Goal: Task Accomplishment & Management: Manage account settings

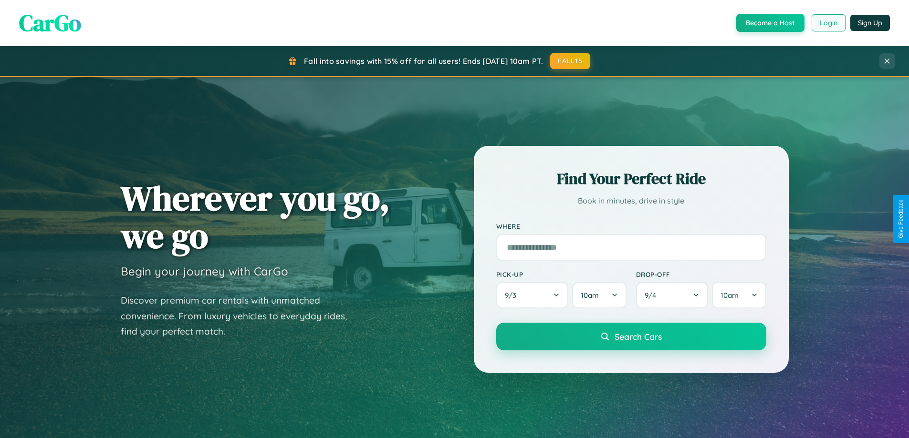
click at [827, 23] on button "Login" at bounding box center [828, 22] width 34 height 17
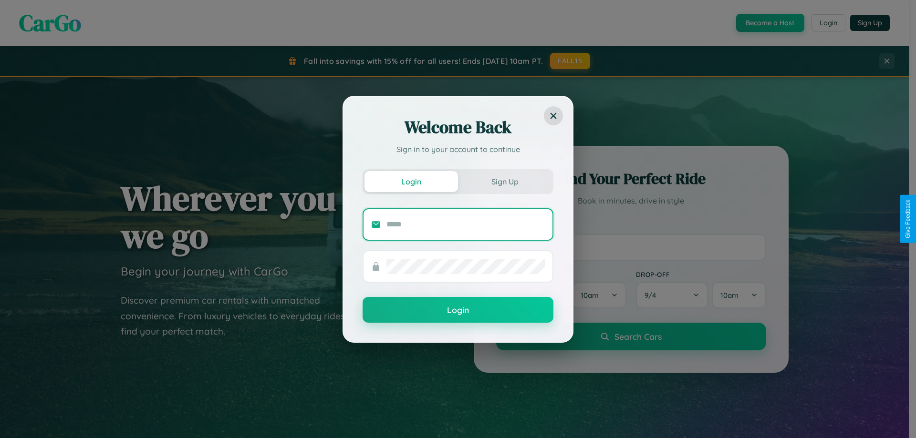
click at [465, 224] on input "text" at bounding box center [465, 224] width 158 height 15
type input "**********"
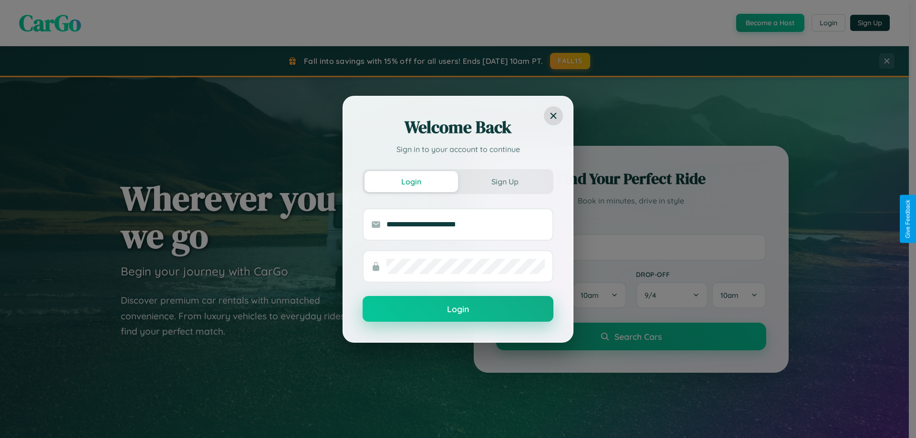
click at [458, 310] on button "Login" at bounding box center [457, 309] width 191 height 26
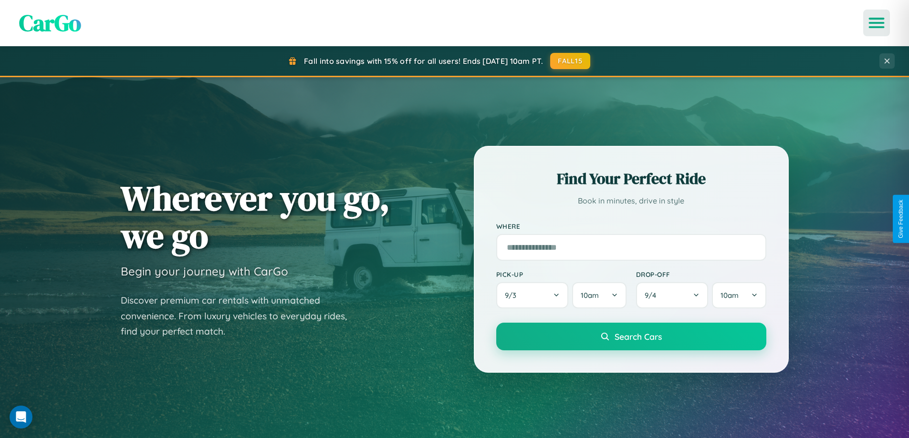
click at [876, 23] on icon "Open menu" at bounding box center [876, 23] width 14 height 9
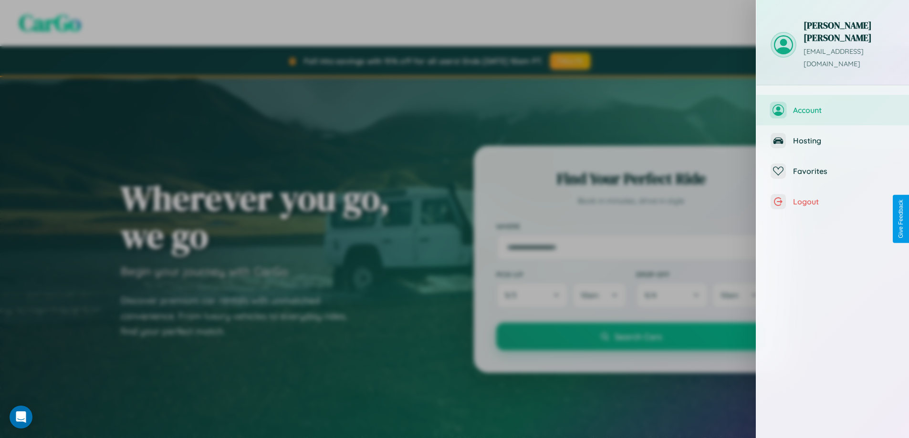
click at [832, 105] on span "Account" at bounding box center [844, 110] width 102 height 10
